Goal: Obtain resource: Download file/media

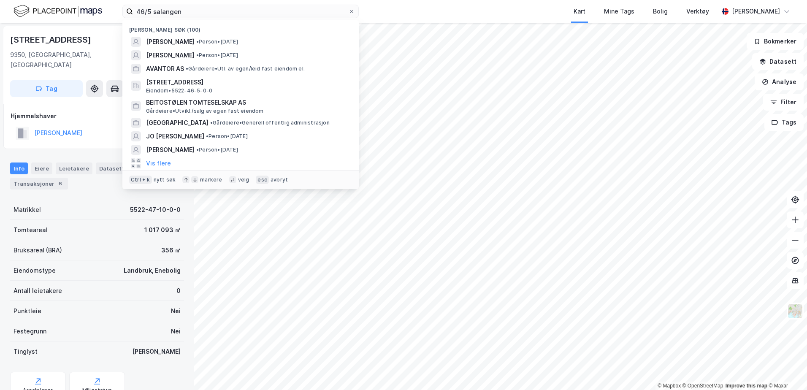
drag, startPoint x: 68, startPoint y: -11, endPoint x: 47, endPoint y: -14, distance: 21.4
click at [47, 0] on html "46/5 salangen Nylige søk (100) [PERSON_NAME] • Person • [DATE] [PERSON_NAME] • …" at bounding box center [403, 195] width 807 height 390
click at [201, 119] on span "[GEOGRAPHIC_DATA]" at bounding box center [177, 123] width 62 height 10
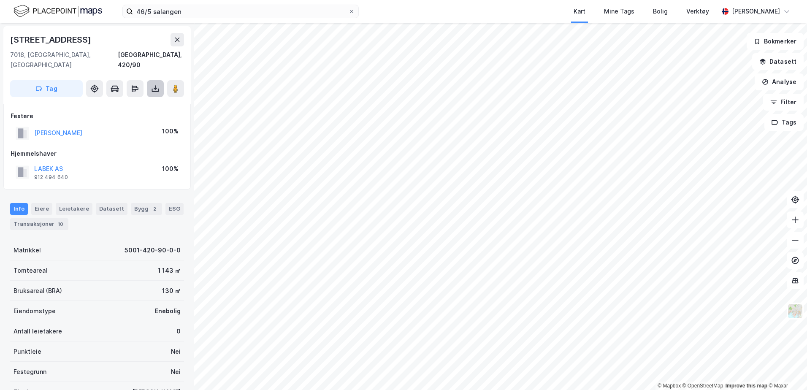
click at [156, 84] on icon at bounding box center [155, 88] width 8 height 8
click at [127, 102] on div "Last ned grunnbok" at bounding box center [113, 105] width 49 height 7
